Goal: Transaction & Acquisition: Purchase product/service

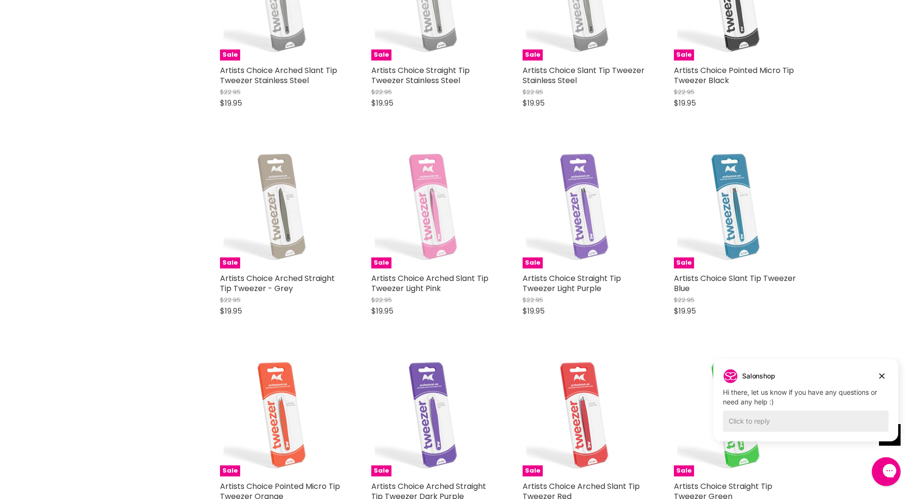
scroll to position [1729, 0]
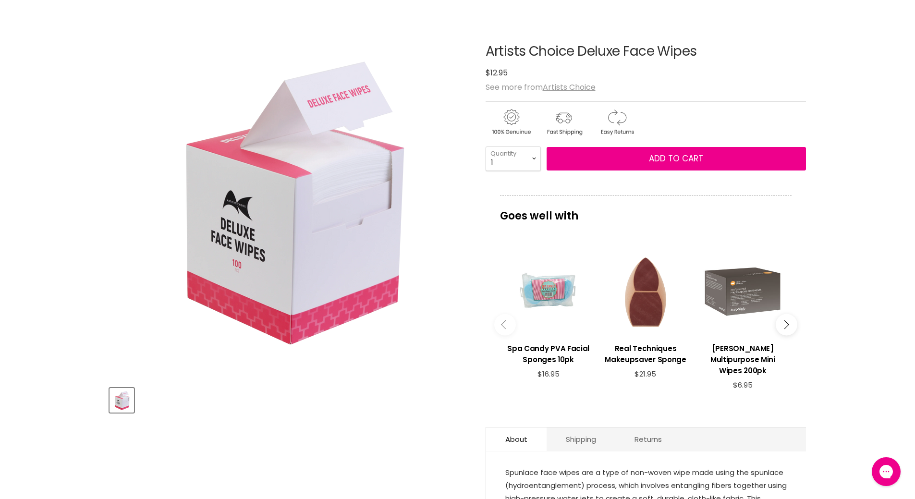
click at [287, 211] on img "Artists Choice Deluxe Face Wipes image. Click or Scroll to Zoom." at bounding box center [289, 199] width 336 height 336
